Goal: Transaction & Acquisition: Purchase product/service

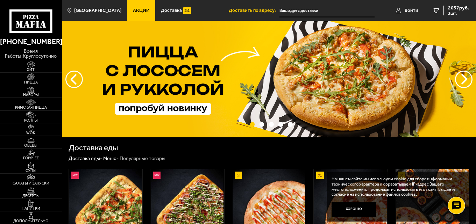
click at [133, 9] on span "Акции" at bounding box center [141, 10] width 17 height 5
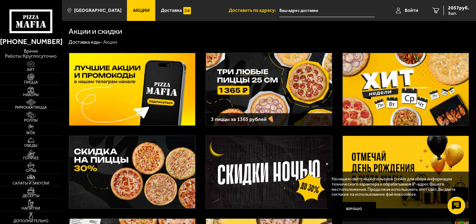
click at [118, 154] on img at bounding box center [132, 172] width 126 height 72
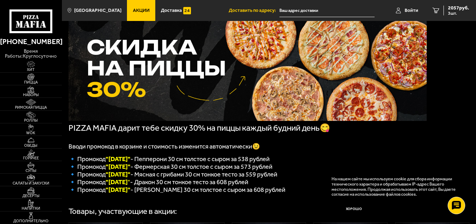
scroll to position [35, 0]
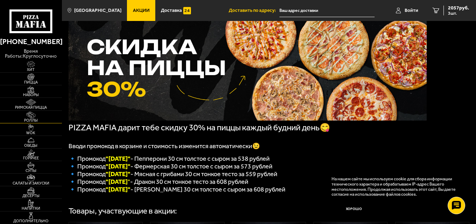
click at [33, 117] on img at bounding box center [30, 115] width 19 height 7
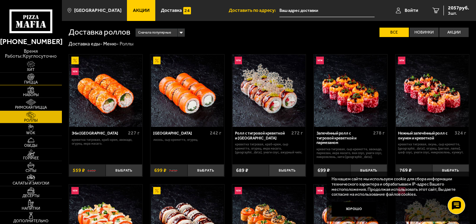
click at [33, 79] on img at bounding box center [30, 76] width 19 height 7
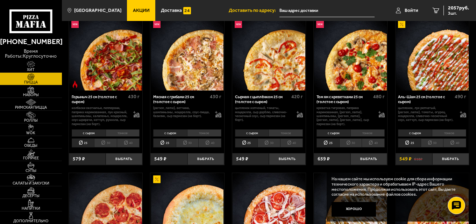
scroll to position [210, 0]
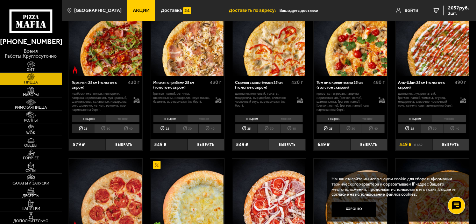
click at [378, 75] on img at bounding box center [350, 40] width 73 height 73
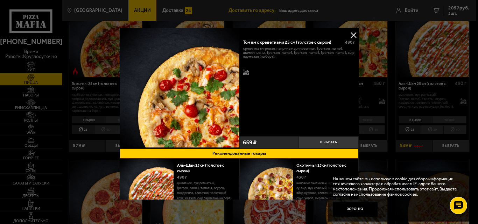
click at [352, 34] on button at bounding box center [353, 35] width 10 height 10
